Goal: Transaction & Acquisition: Purchase product/service

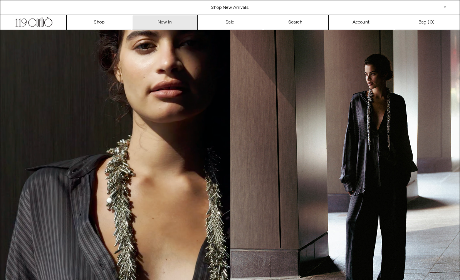
click at [165, 26] on link "New In" at bounding box center [165, 22] width 66 height 15
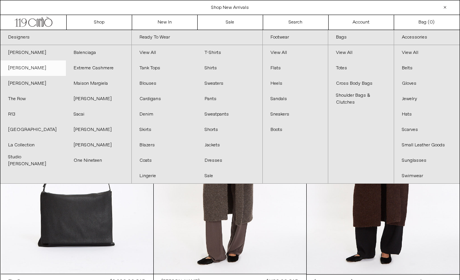
click at [40, 70] on link "[PERSON_NAME]" at bounding box center [33, 68] width 66 height 15
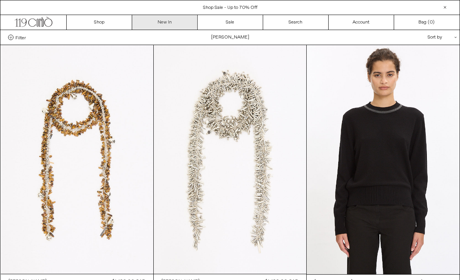
click at [163, 18] on link "New In" at bounding box center [165, 22] width 66 height 15
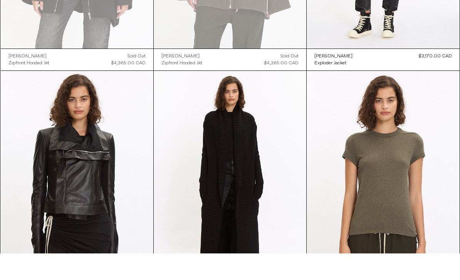
scroll to position [1916, 0]
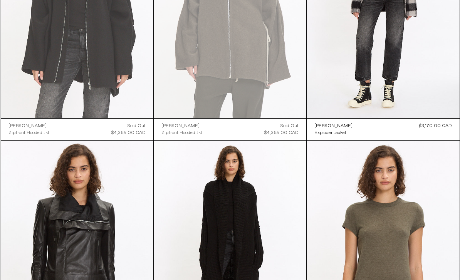
click at [103, 98] on at bounding box center [77, 3] width 153 height 229
click at [91, 61] on at bounding box center [77, 3] width 153 height 229
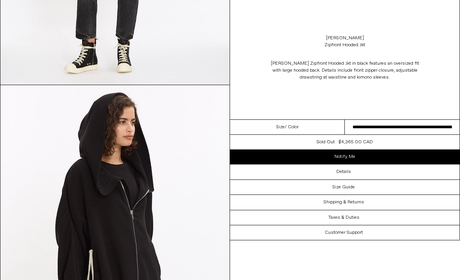
scroll to position [1107, 0]
